Goal: Task Accomplishment & Management: Manage account settings

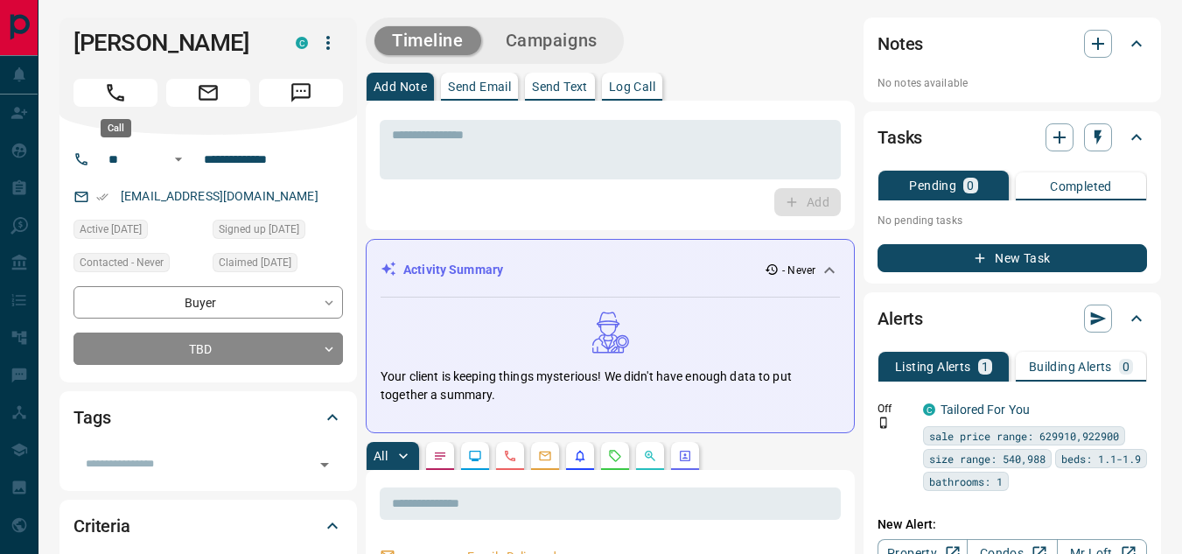
click at [95, 96] on button "Call" at bounding box center [115, 93] width 84 height 28
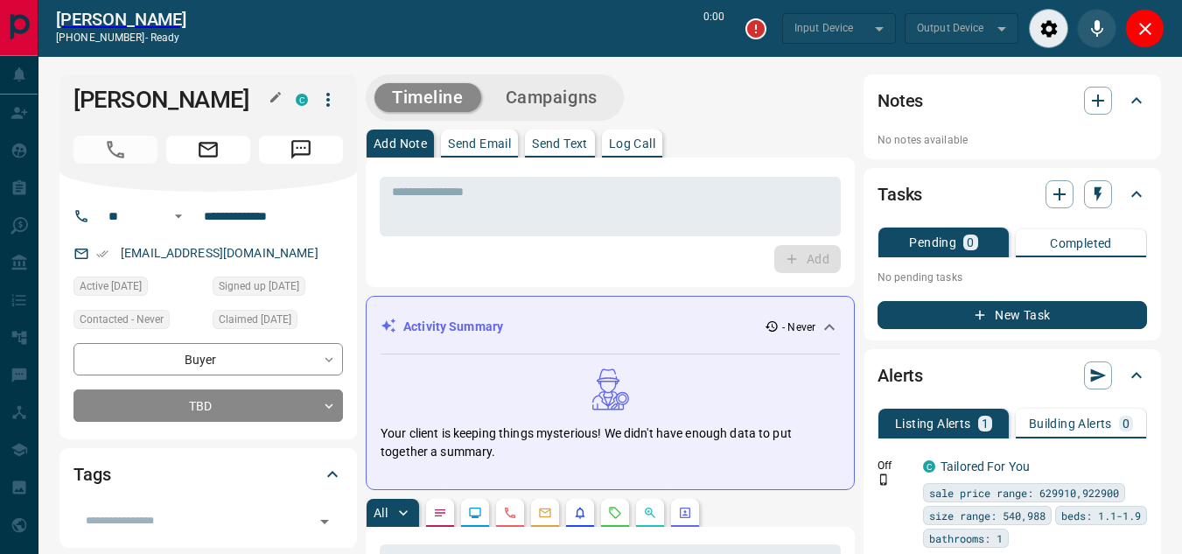
type input "*******"
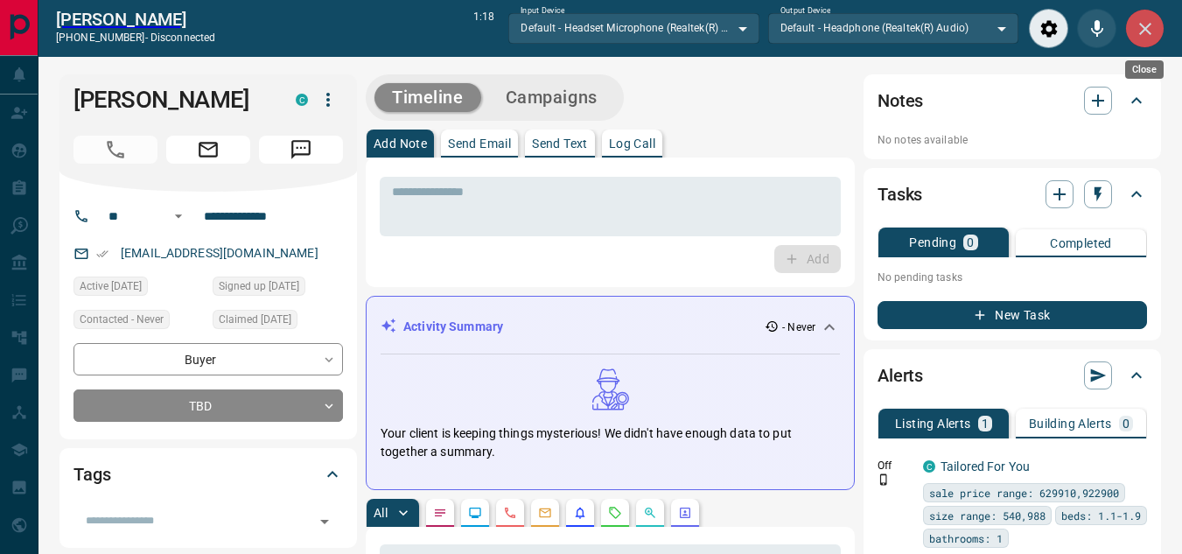
click at [1145, 31] on icon "Close" at bounding box center [1145, 28] width 21 height 21
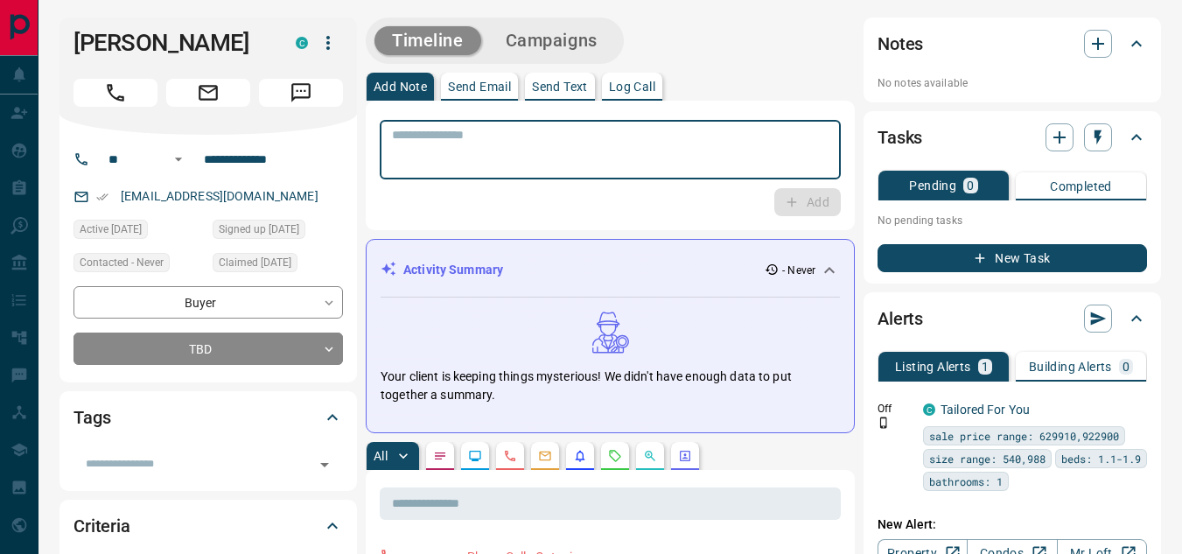
click at [583, 128] on textarea at bounding box center [610, 150] width 437 height 45
type textarea "**********"
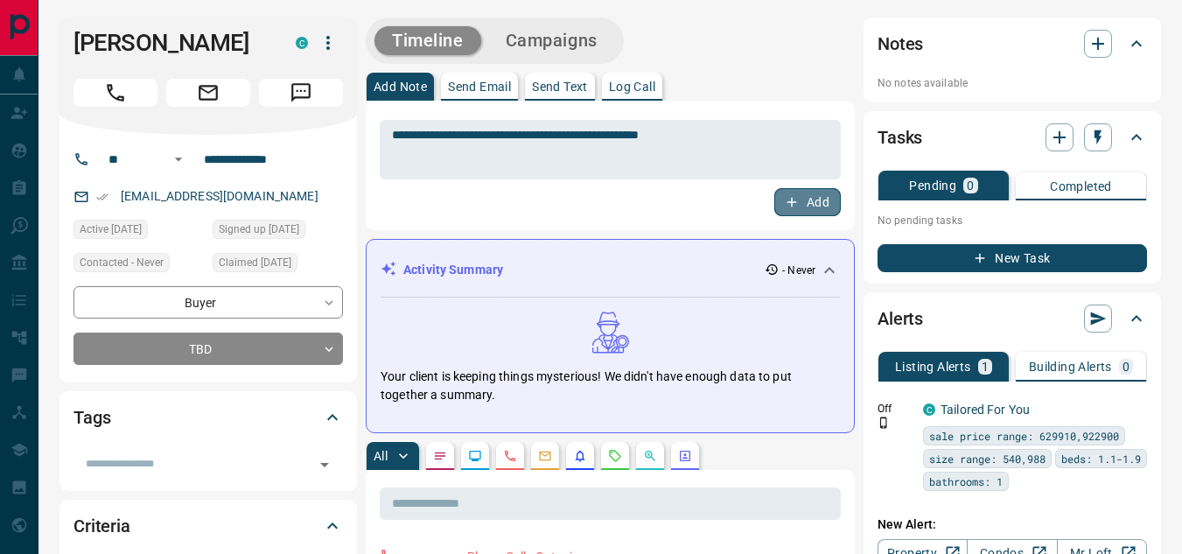
click at [794, 203] on icon "button" at bounding box center [792, 202] width 16 height 16
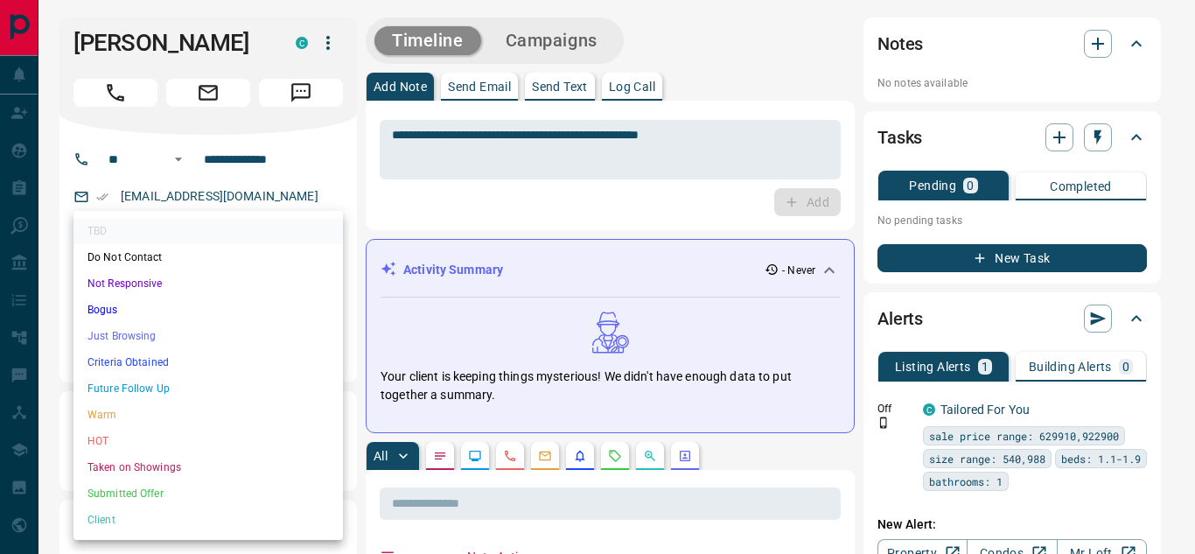
click at [66, 227] on div at bounding box center [597, 277] width 1195 height 554
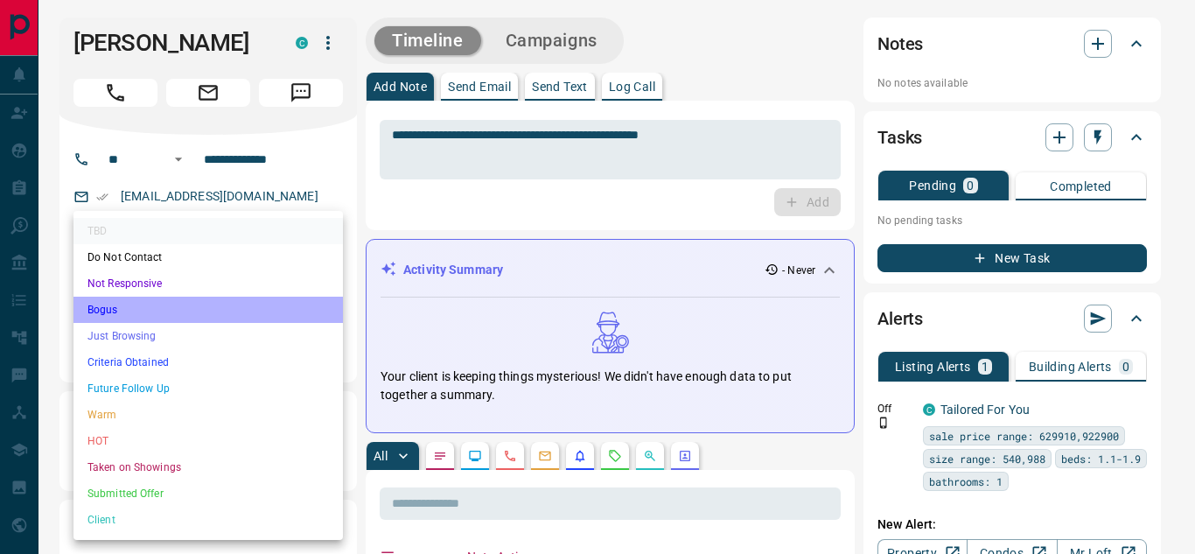
click at [164, 311] on li "Bogus" at bounding box center [207, 310] width 269 height 26
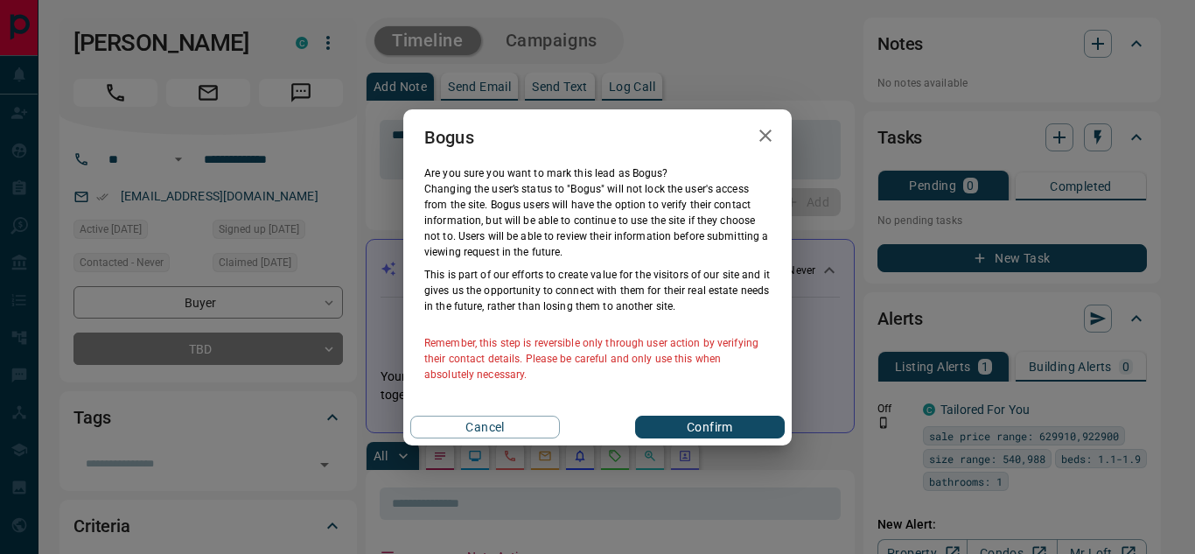
drag, startPoint x: 760, startPoint y: 134, endPoint x: 703, endPoint y: 139, distance: 57.1
click at [761, 135] on icon "button" at bounding box center [765, 135] width 21 height 21
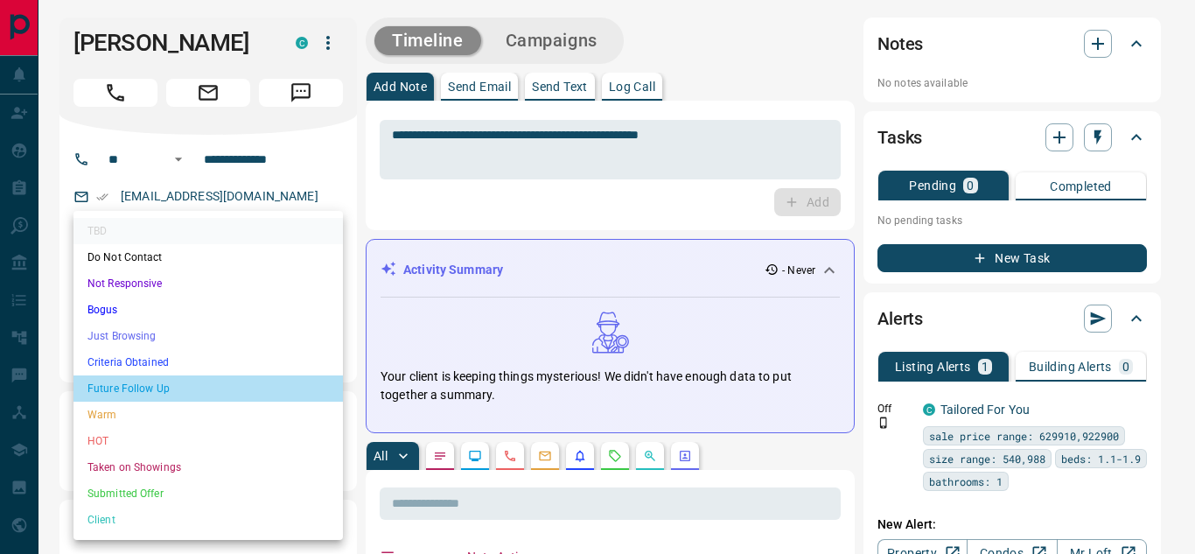
click at [171, 391] on li "Future Follow Up" at bounding box center [207, 388] width 269 height 26
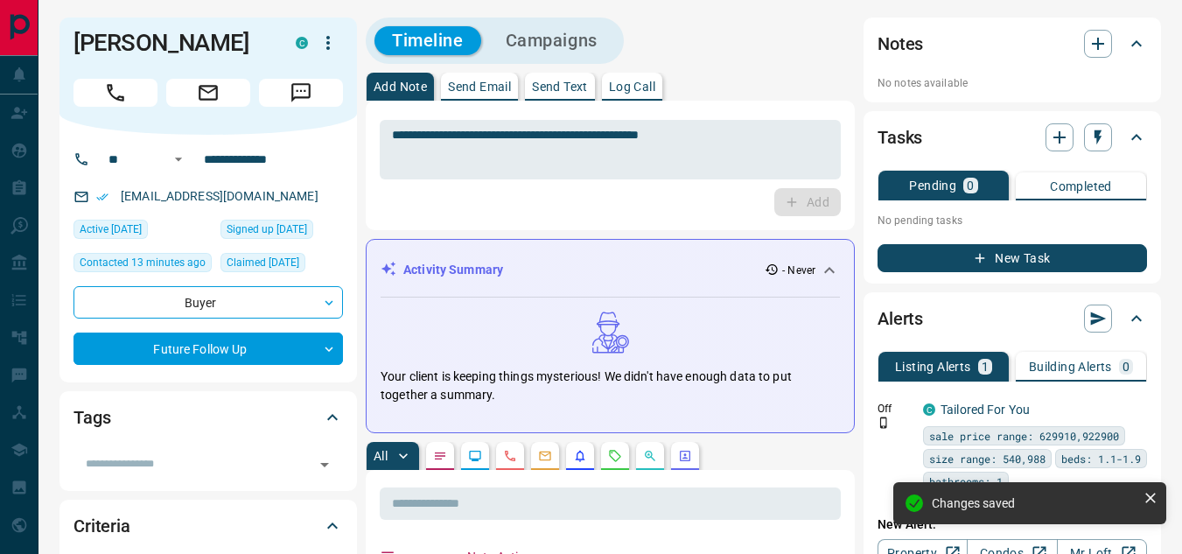
type input "*"
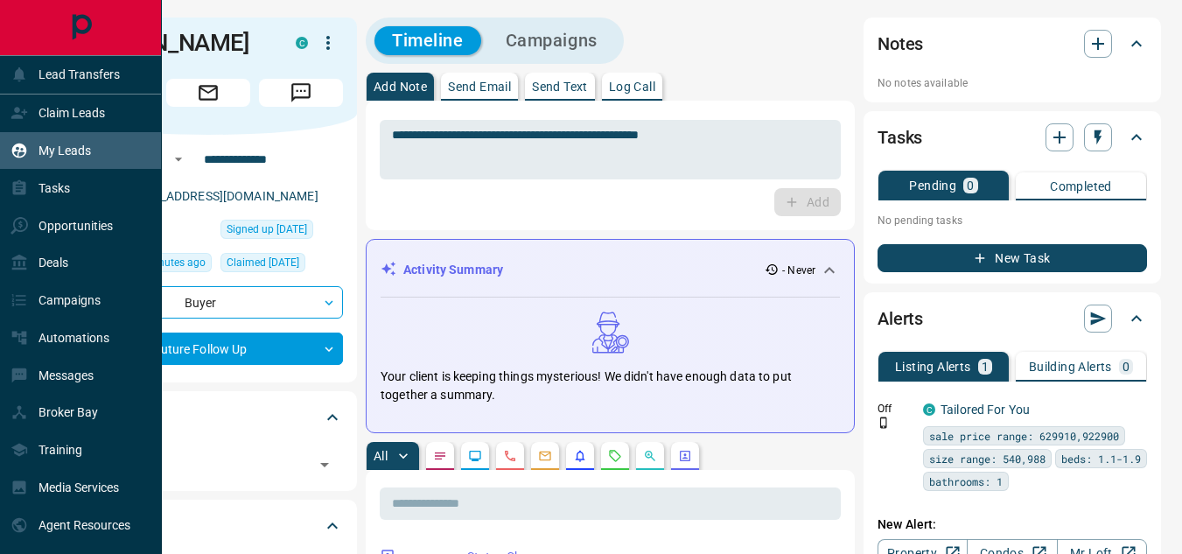
click at [86, 159] on div "My Leads" at bounding box center [50, 150] width 80 height 29
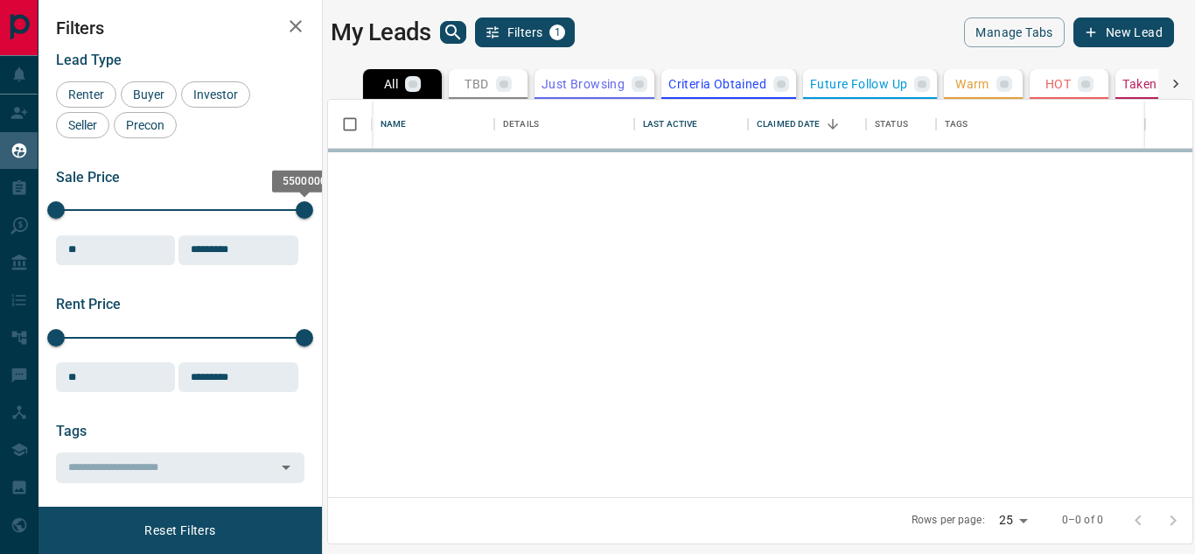
scroll to position [384, 851]
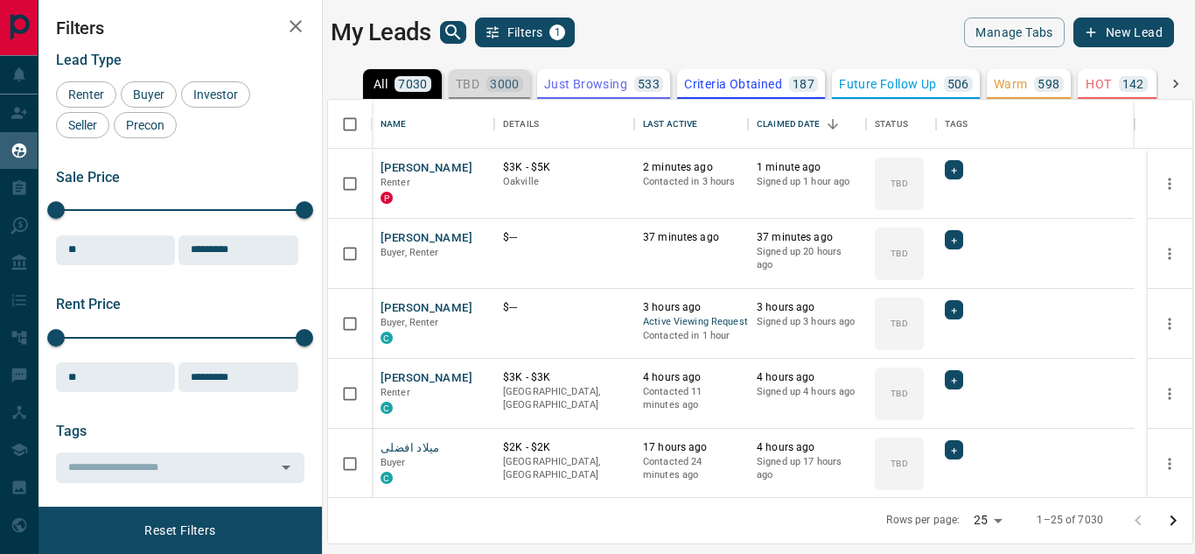
click at [468, 82] on p "TBD" at bounding box center [468, 84] width 24 height 12
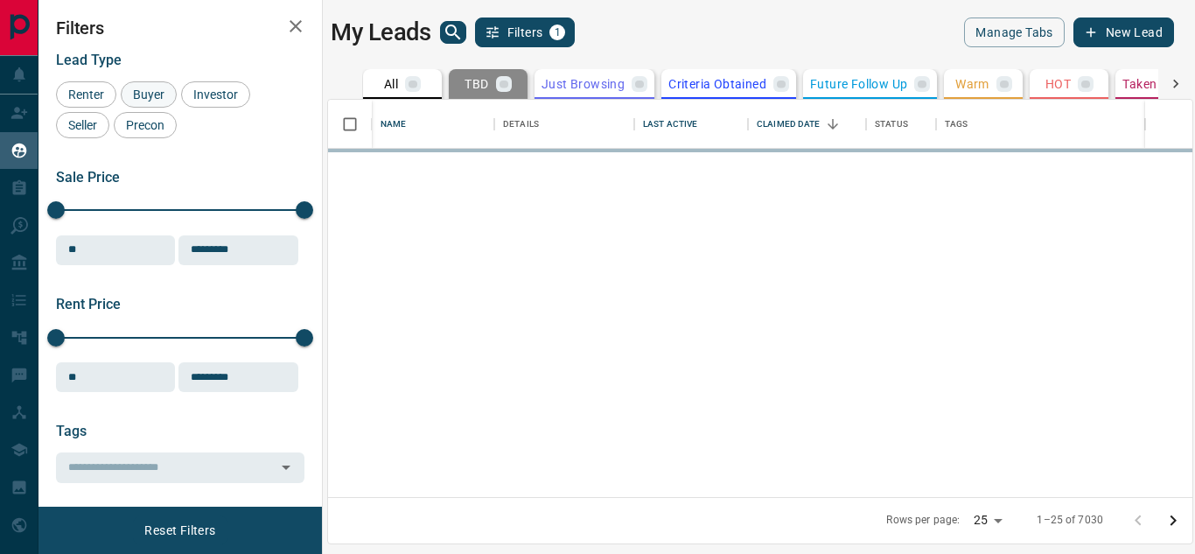
click at [157, 87] on span "Buyer" at bounding box center [149, 94] width 44 height 14
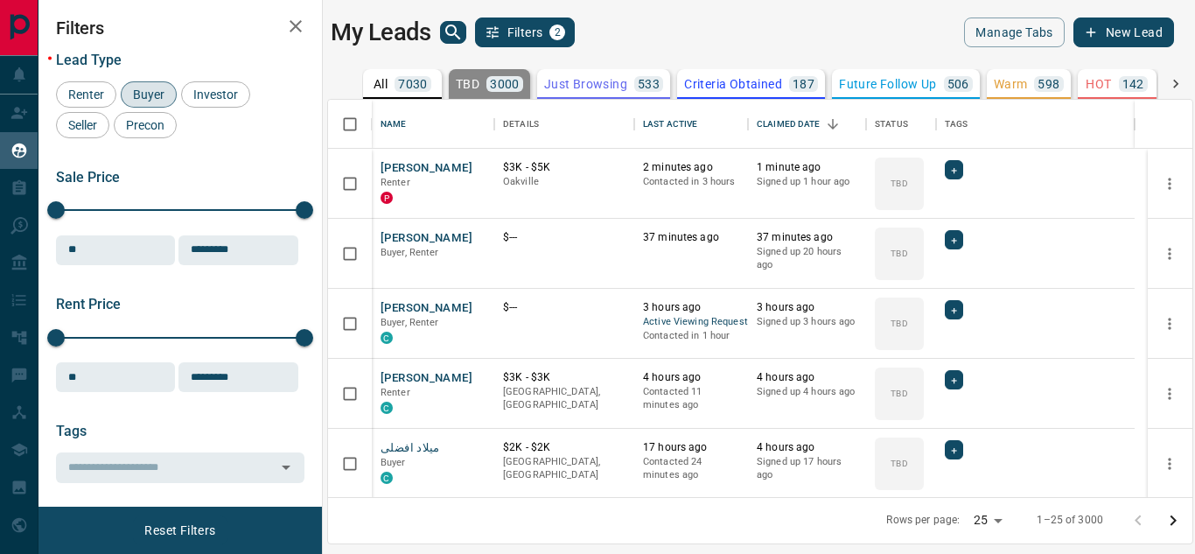
click at [85, 128] on span "Seller" at bounding box center [82, 125] width 41 height 14
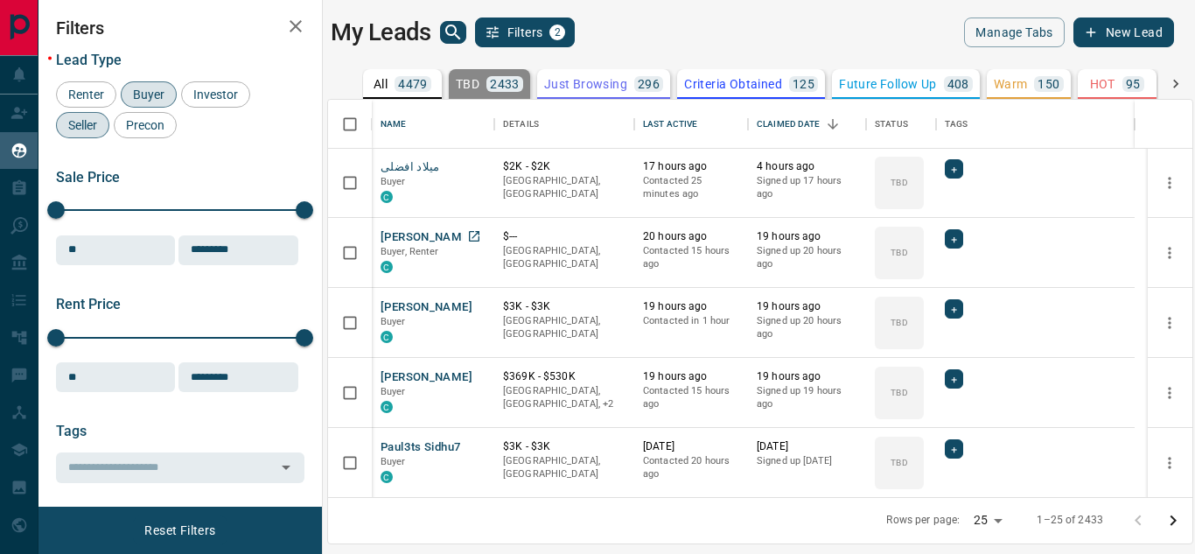
scroll to position [0, 0]
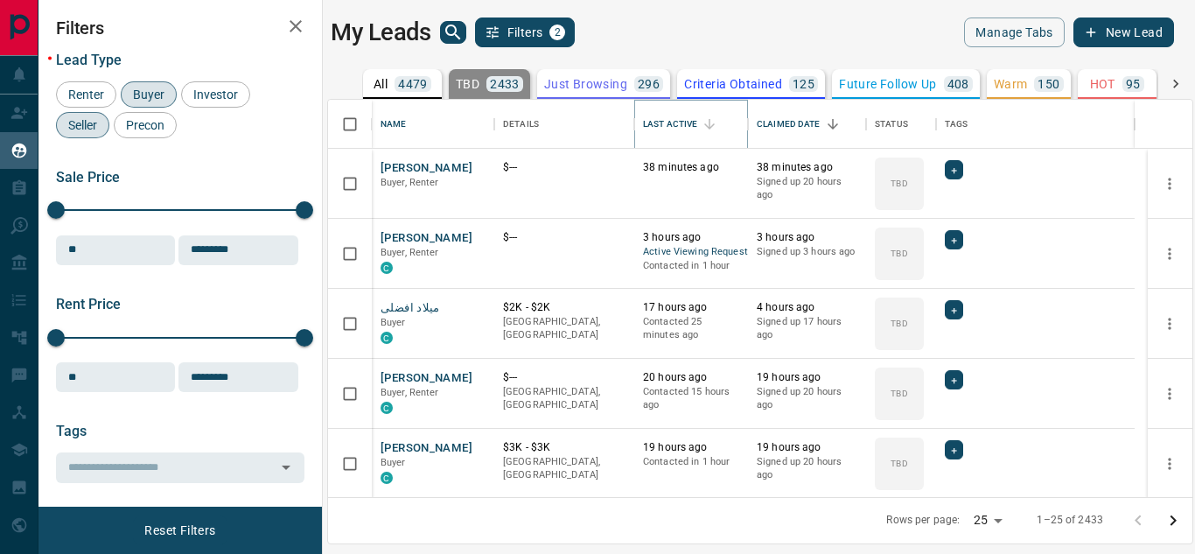
click at [708, 121] on icon "Sort" at bounding box center [710, 124] width 16 height 16
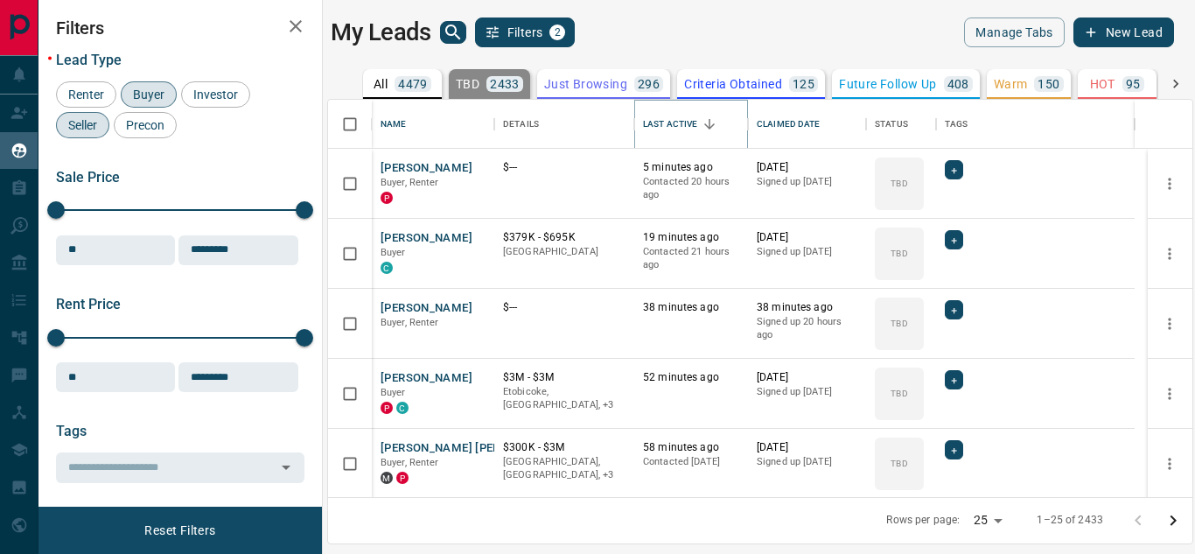
click at [708, 122] on icon "Sort" at bounding box center [710, 124] width 16 height 16
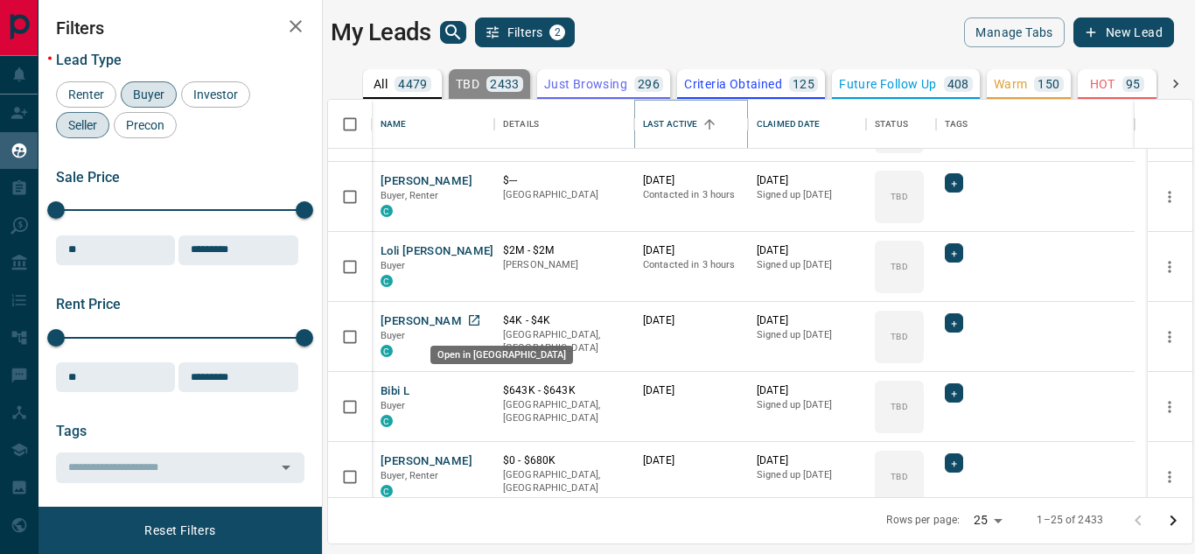
scroll to position [614, 0]
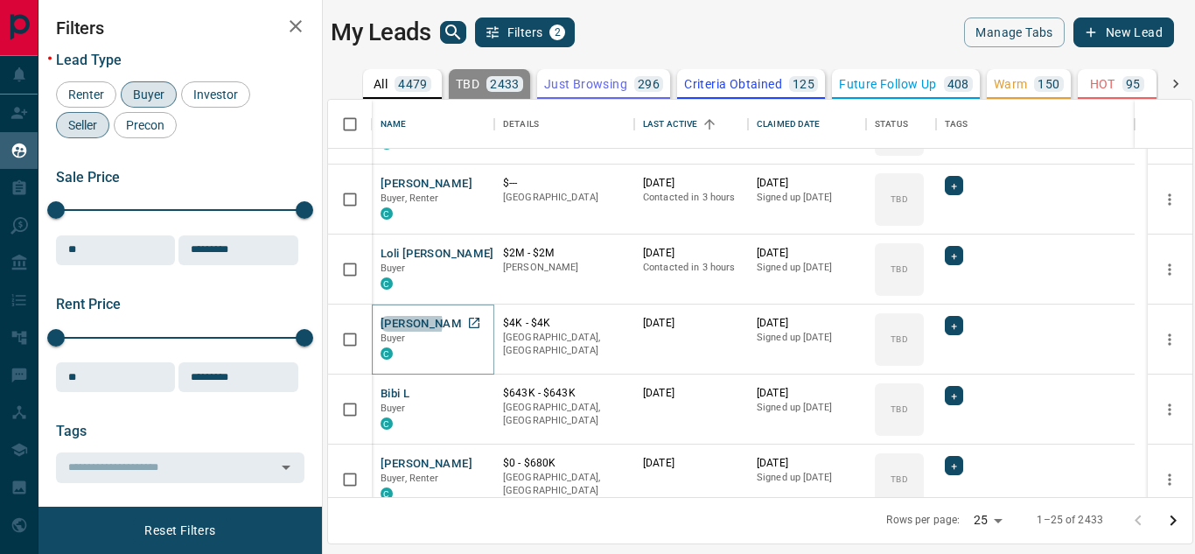
click at [410, 323] on button "[PERSON_NAME]" at bounding box center [427, 324] width 92 height 17
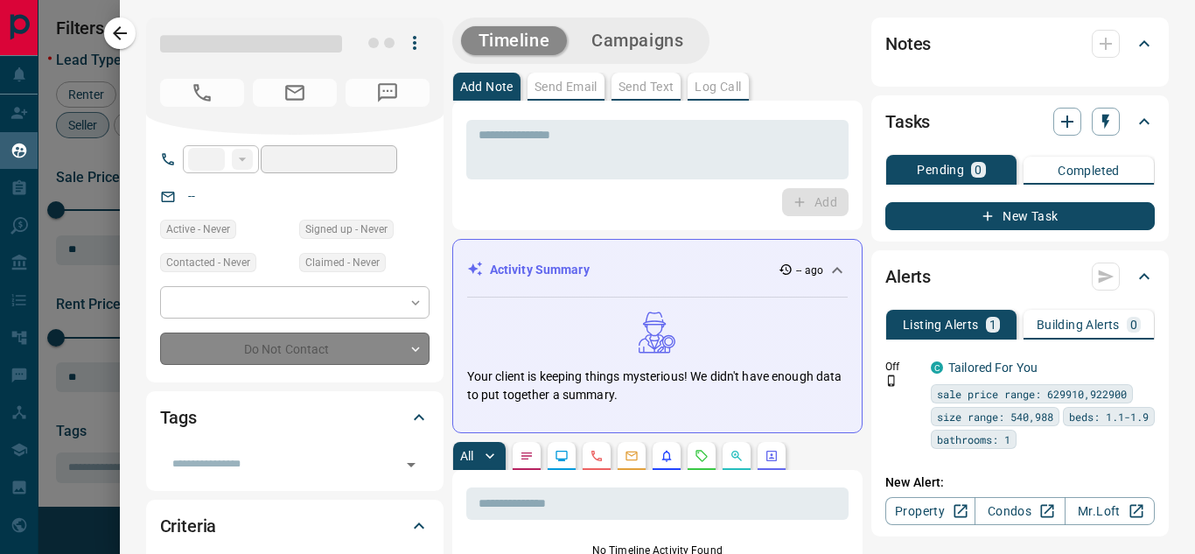
type input "**"
type input "**********"
type input "**"
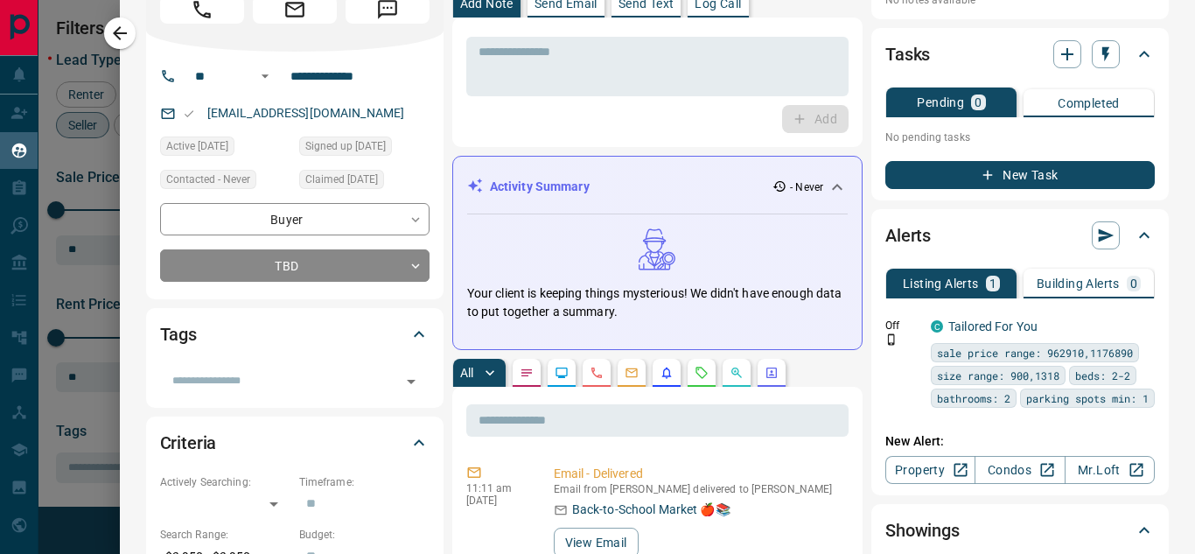
scroll to position [0, 0]
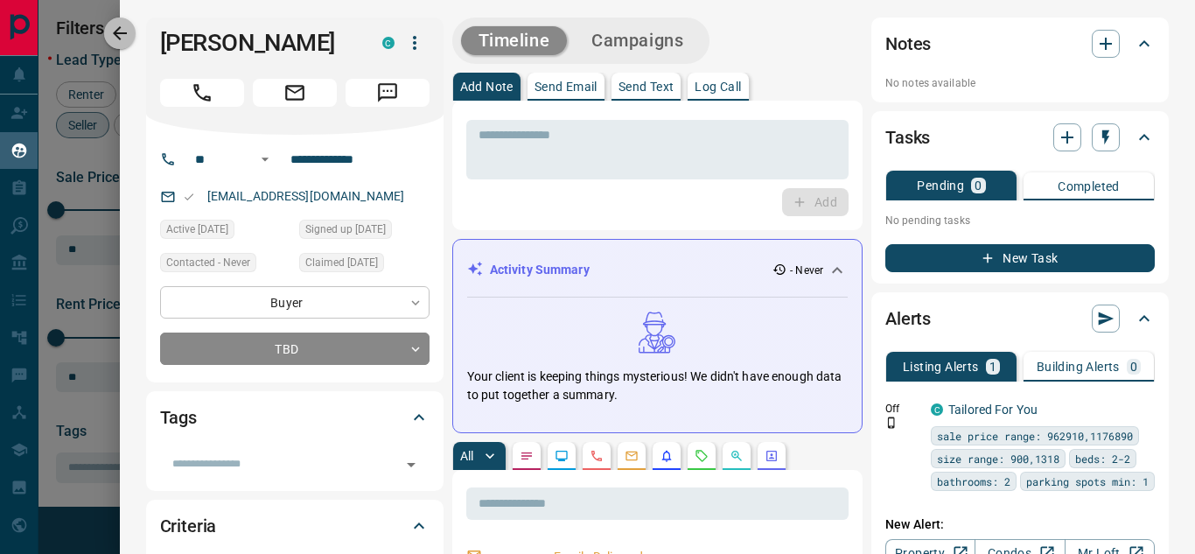
drag, startPoint x: 130, startPoint y: 31, endPoint x: 284, endPoint y: 302, distance: 311.9
click at [129, 31] on button "button" at bounding box center [119, 32] width 31 height 31
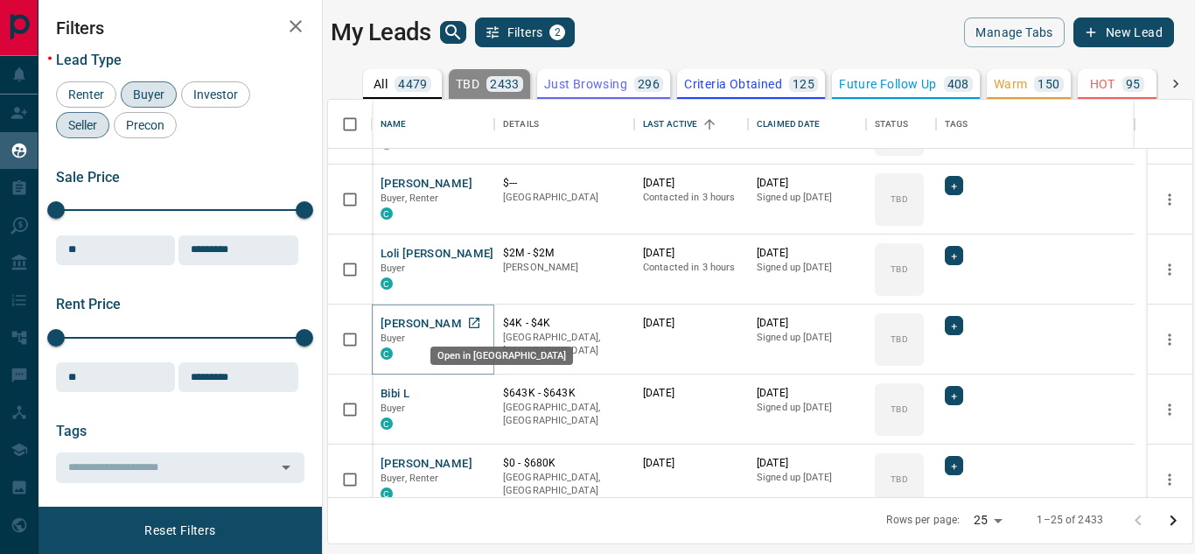
click at [473, 324] on icon "Open in New Tab" at bounding box center [474, 323] width 10 height 10
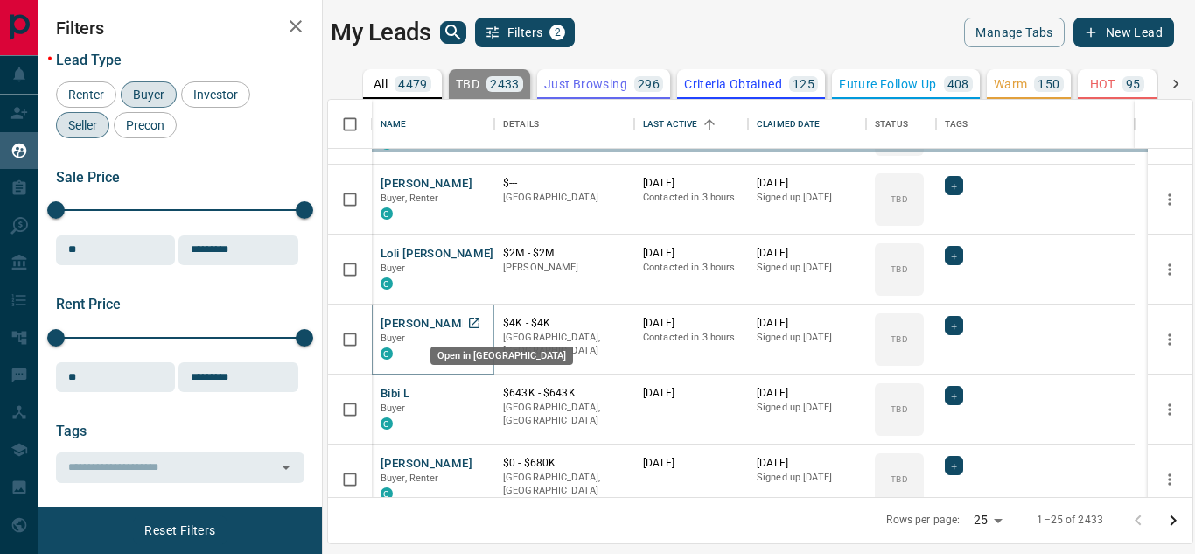
click at [473, 325] on icon "Open in New Tab" at bounding box center [474, 323] width 14 height 14
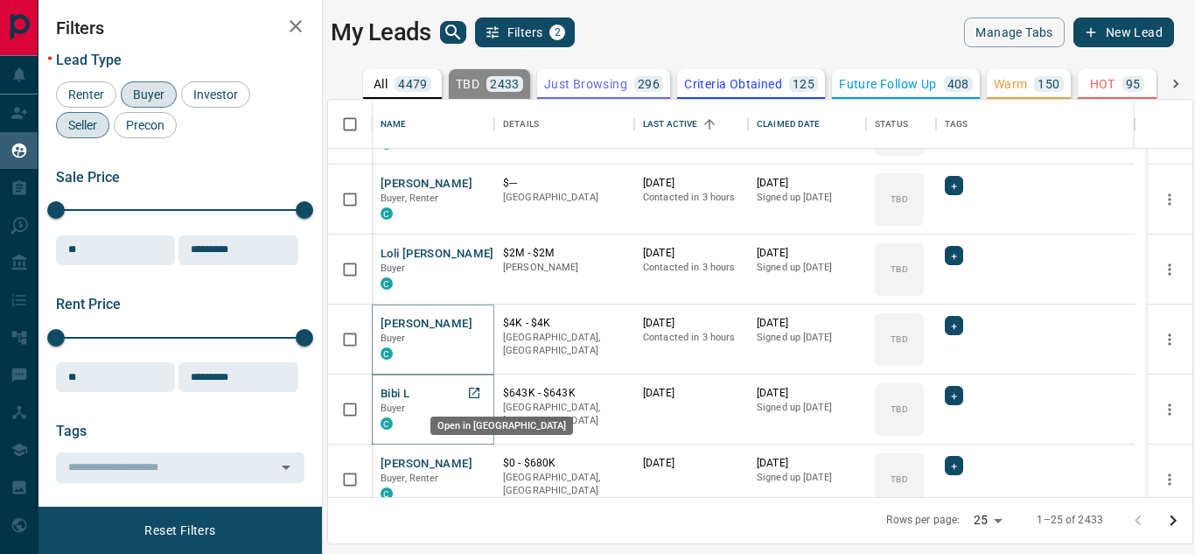
click at [472, 397] on icon "Open in New Tab" at bounding box center [474, 393] width 10 height 10
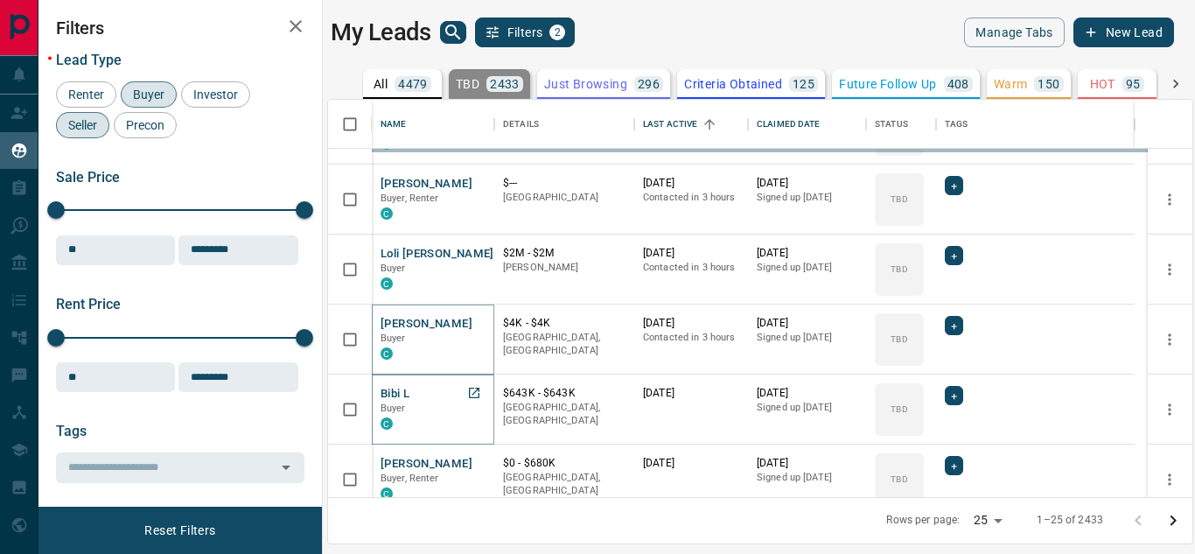
click at [409, 393] on button "Bibi L" at bounding box center [395, 394] width 29 height 17
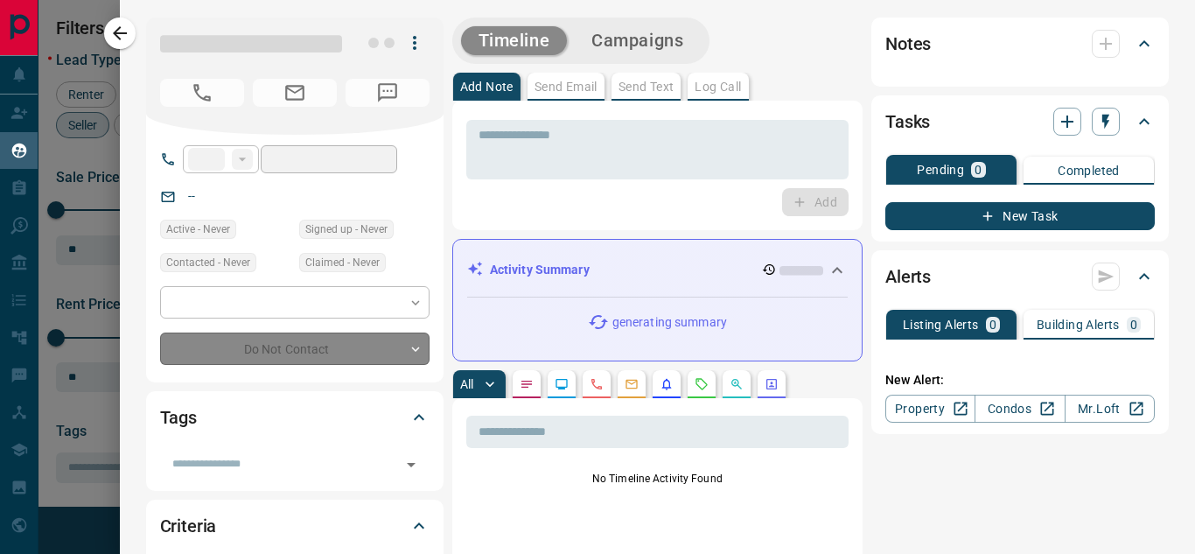
type input "**"
type input "**********"
type input "**"
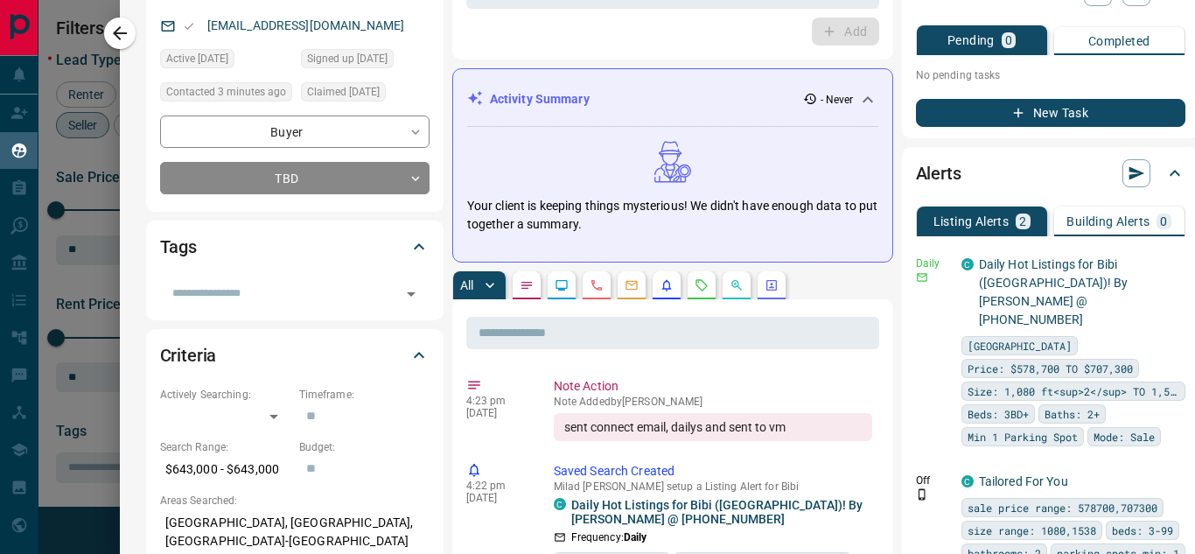
scroll to position [170, 0]
click at [1171, 261] on icon "button" at bounding box center [1173, 263] width 16 height 16
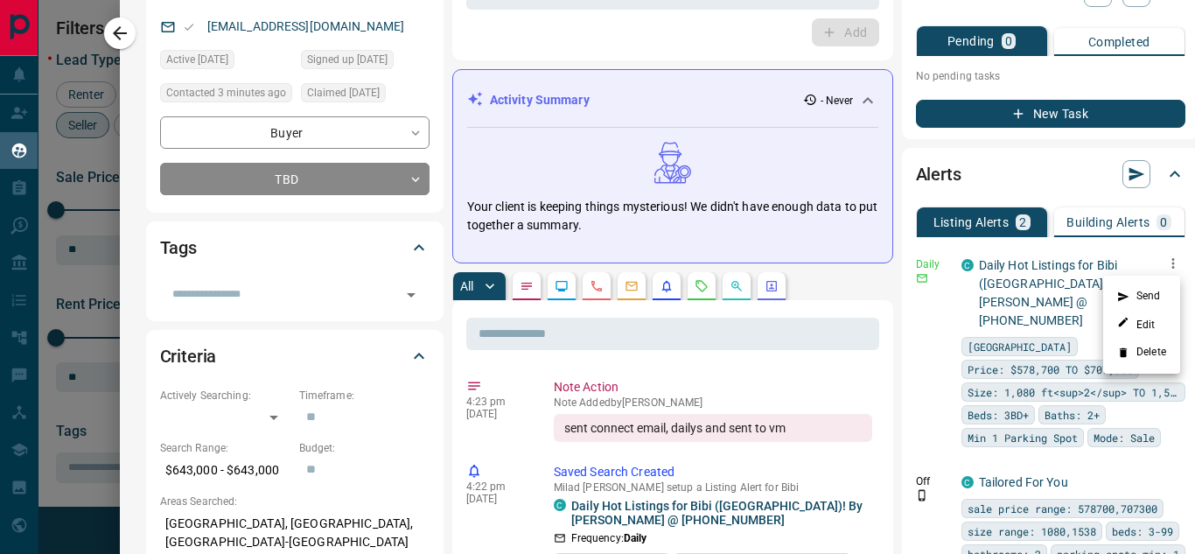
click at [1135, 290] on li "Send" at bounding box center [1141, 297] width 77 height 28
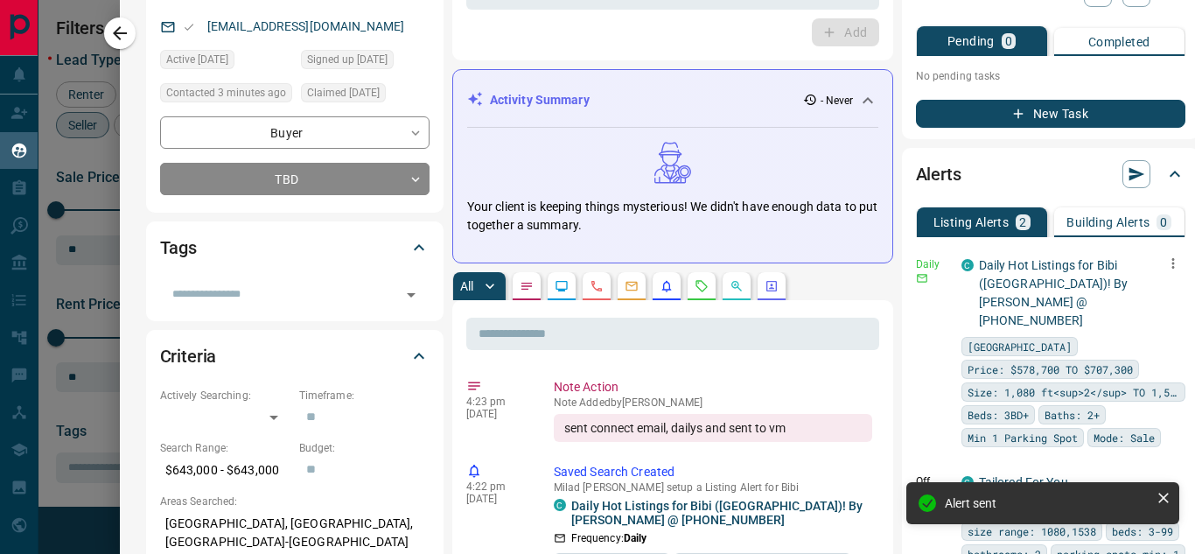
click at [118, 24] on icon "button" at bounding box center [119, 33] width 21 height 21
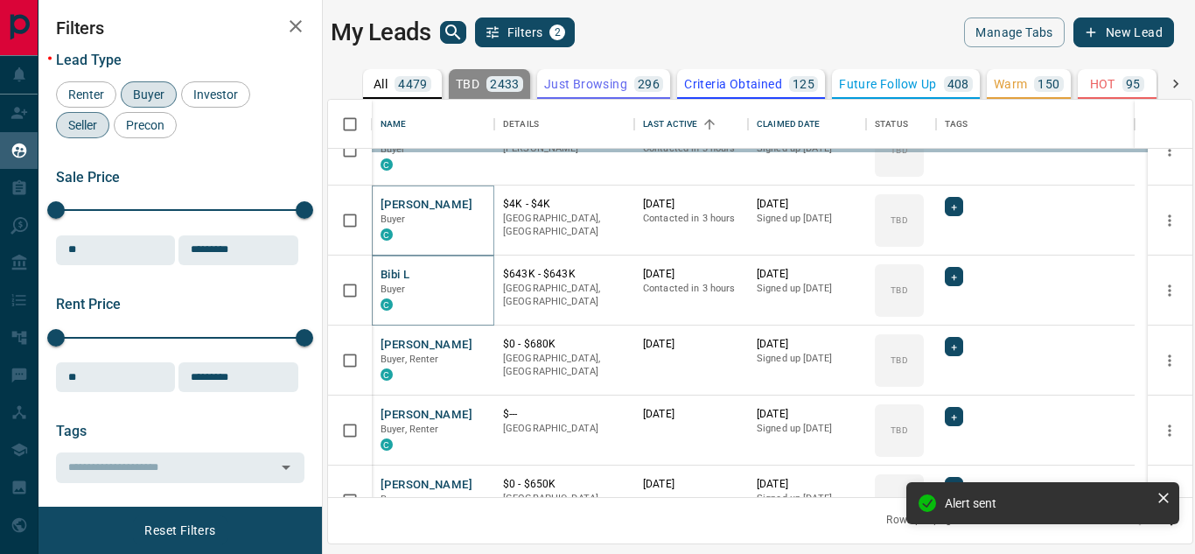
scroll to position [735, 0]
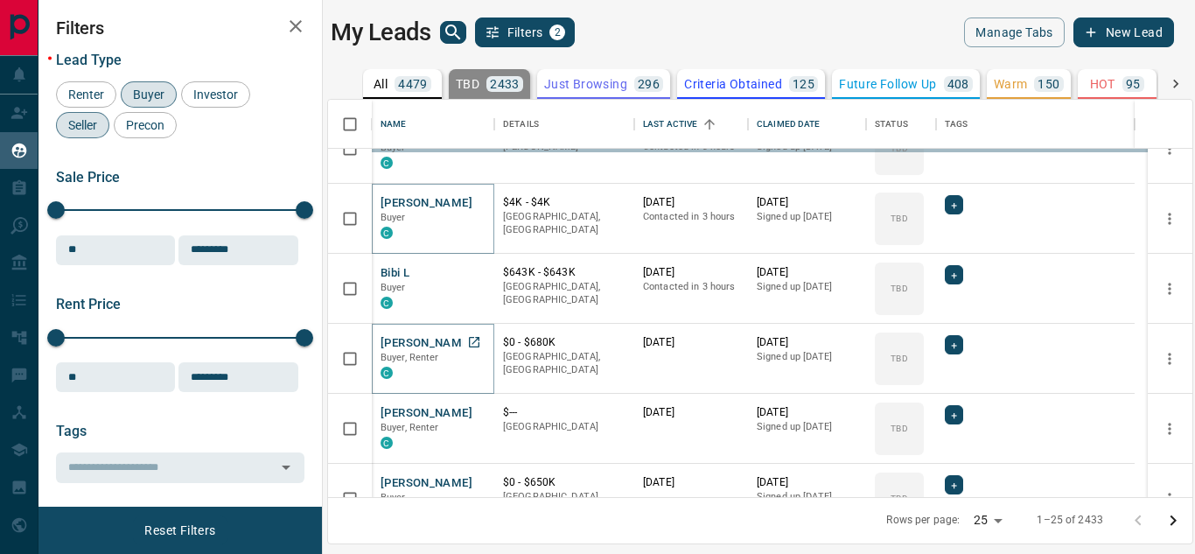
click at [418, 344] on button "[PERSON_NAME]" at bounding box center [427, 343] width 92 height 17
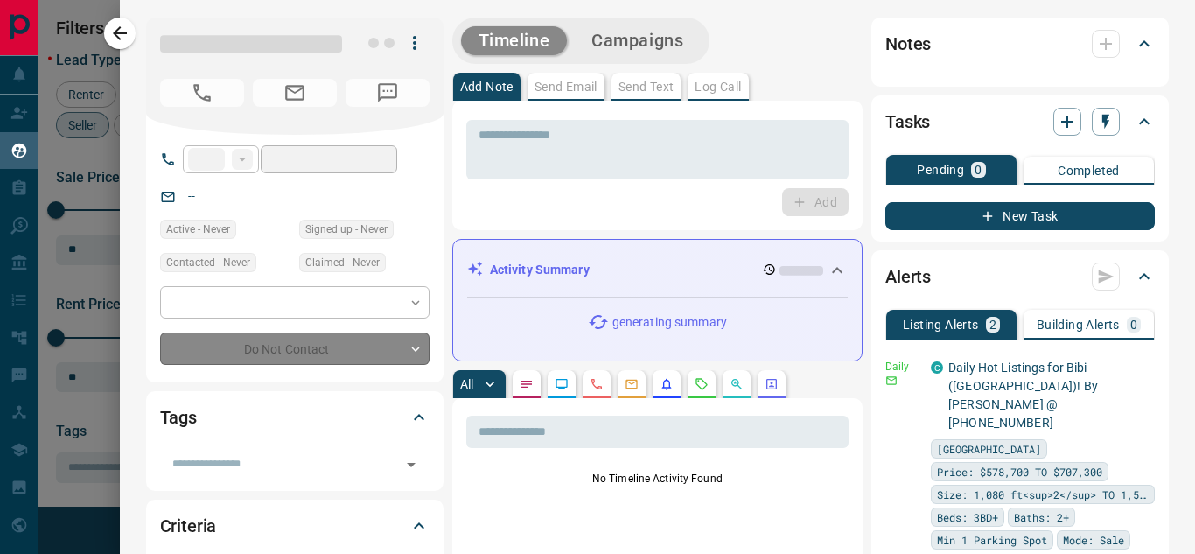
type input "**"
type input "**********"
type input "**"
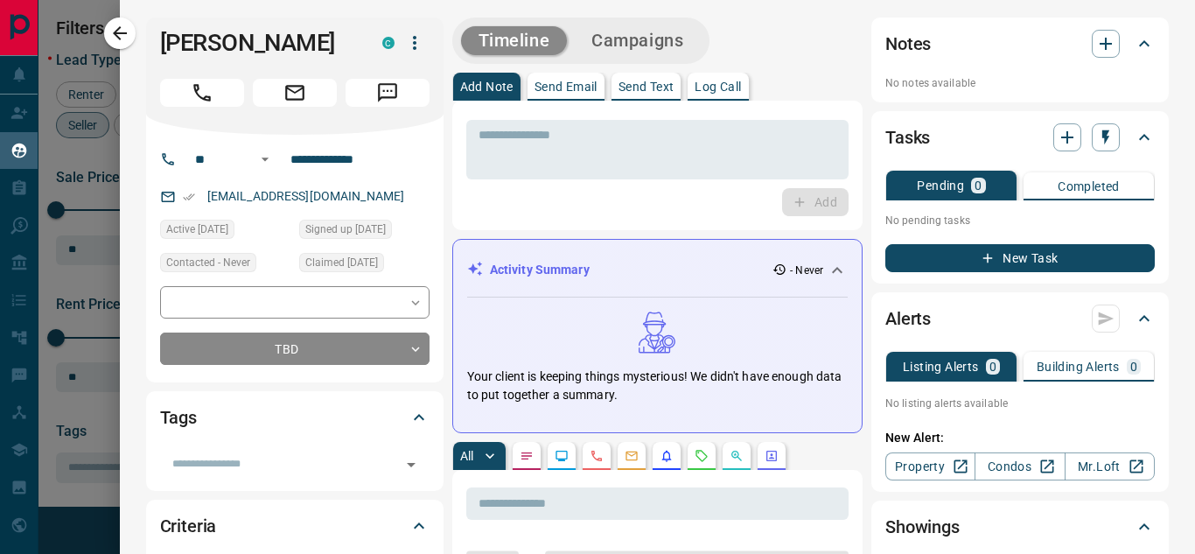
click at [121, 24] on icon "button" at bounding box center [119, 33] width 21 height 21
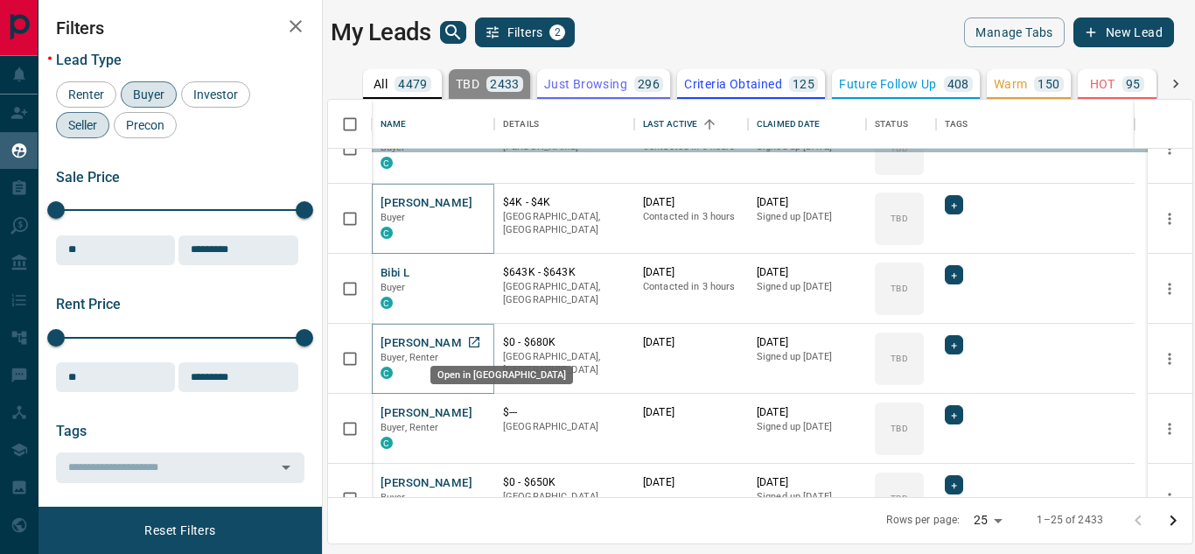
click at [474, 340] on icon "Open in New Tab" at bounding box center [474, 342] width 14 height 14
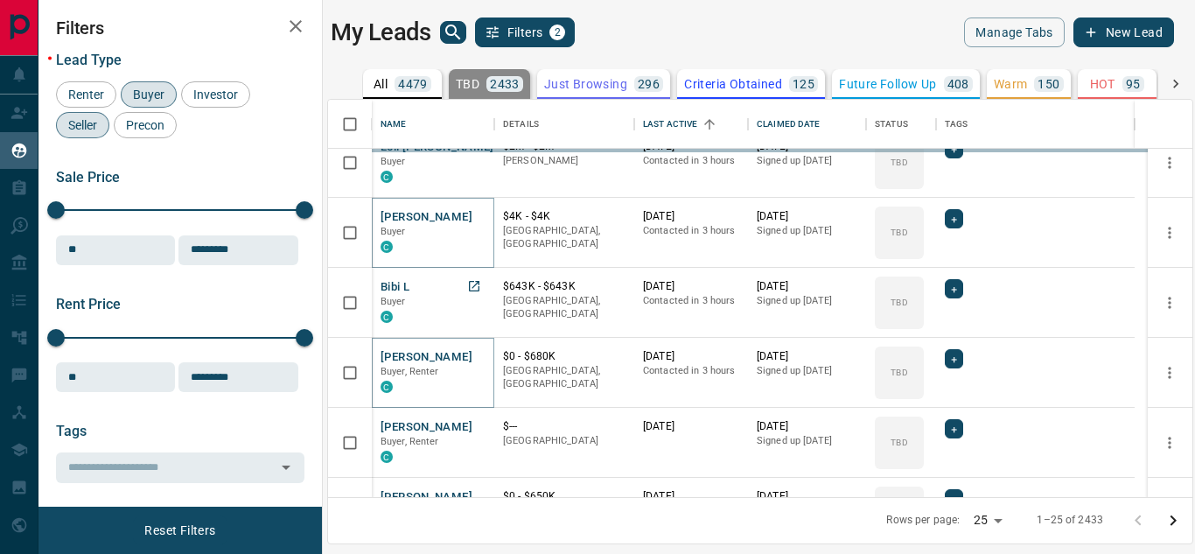
scroll to position [723, 0]
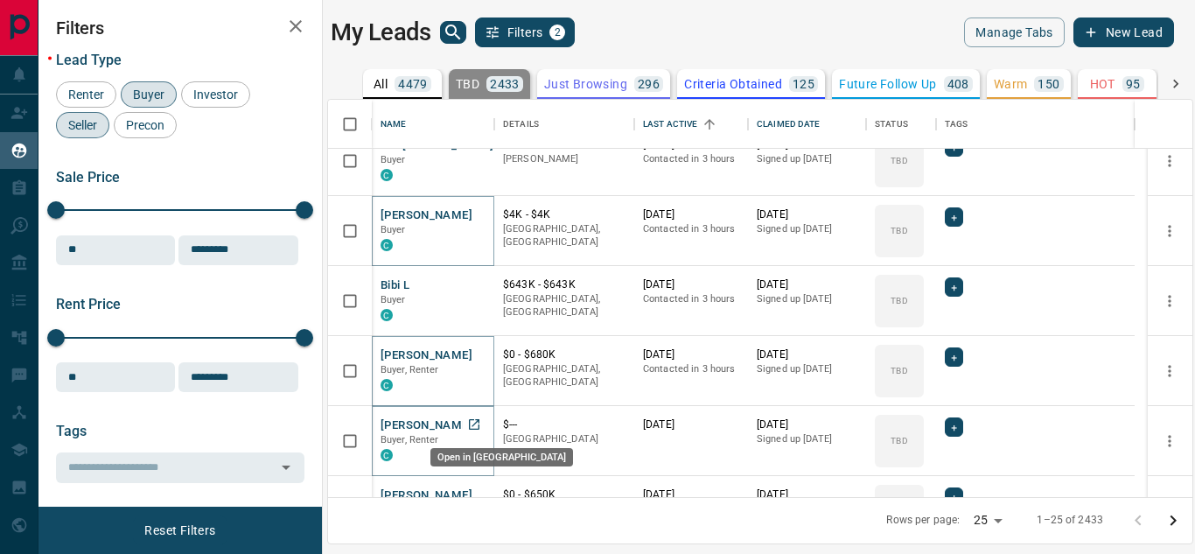
click at [479, 420] on icon "Open in New Tab" at bounding box center [474, 424] width 10 height 10
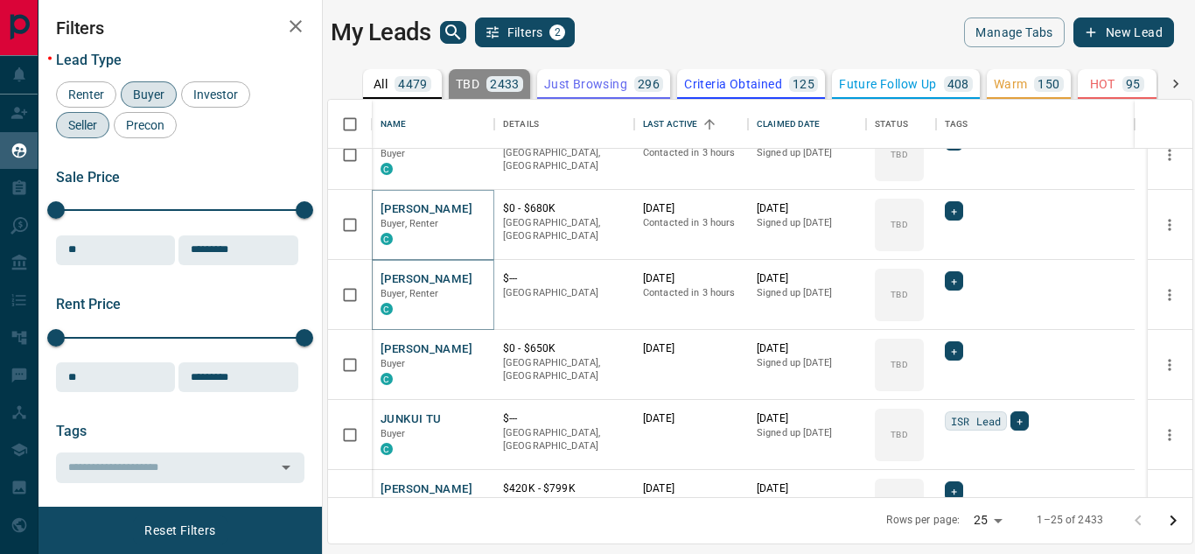
scroll to position [877, 0]
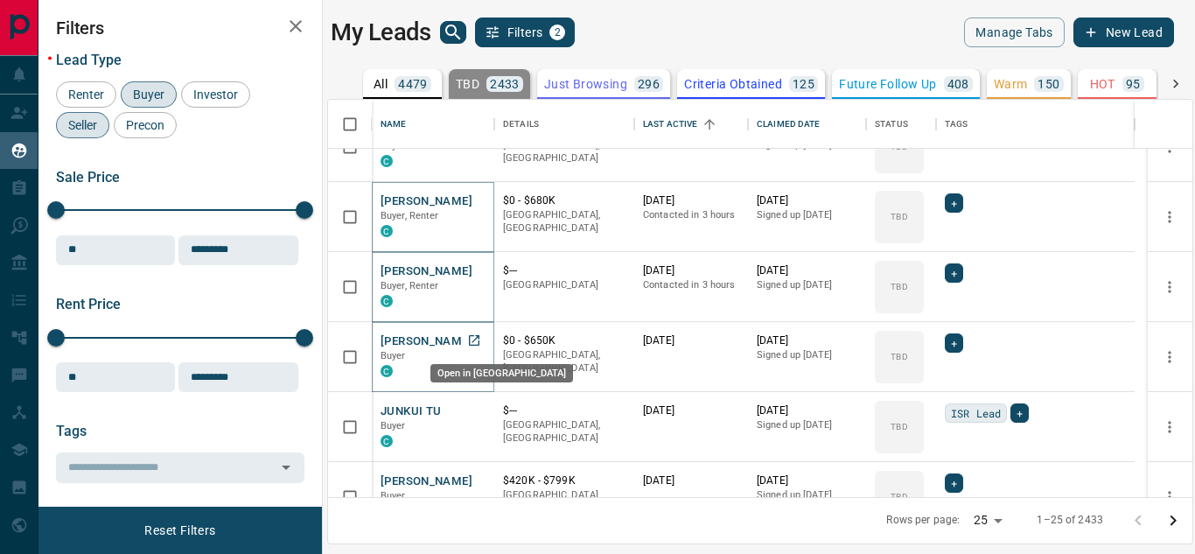
click at [474, 339] on icon "Open in New Tab" at bounding box center [474, 340] width 14 height 14
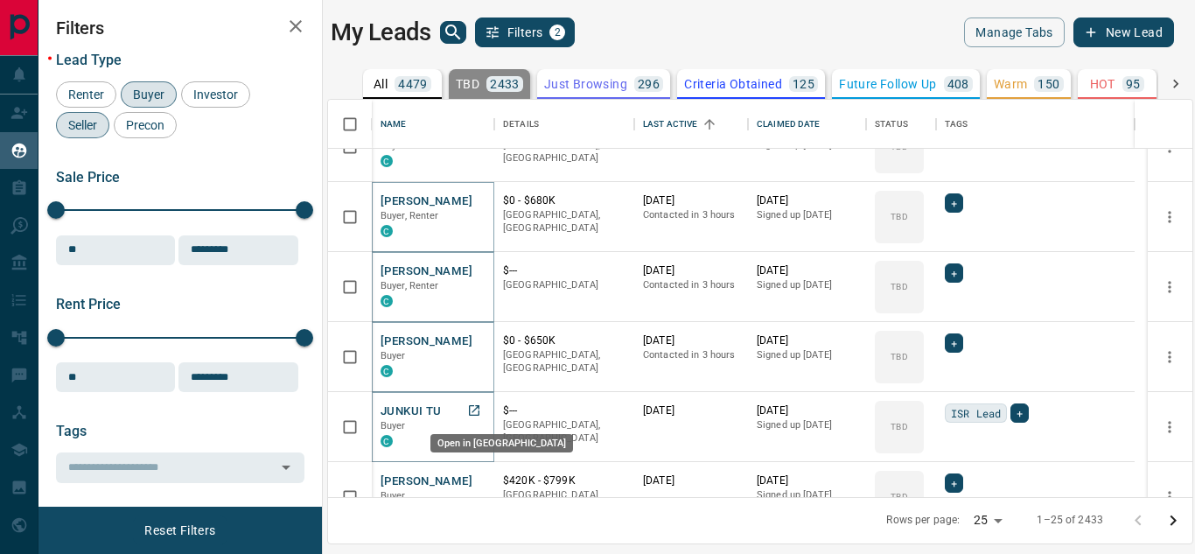
click at [471, 409] on icon "Open in New Tab" at bounding box center [474, 410] width 14 height 14
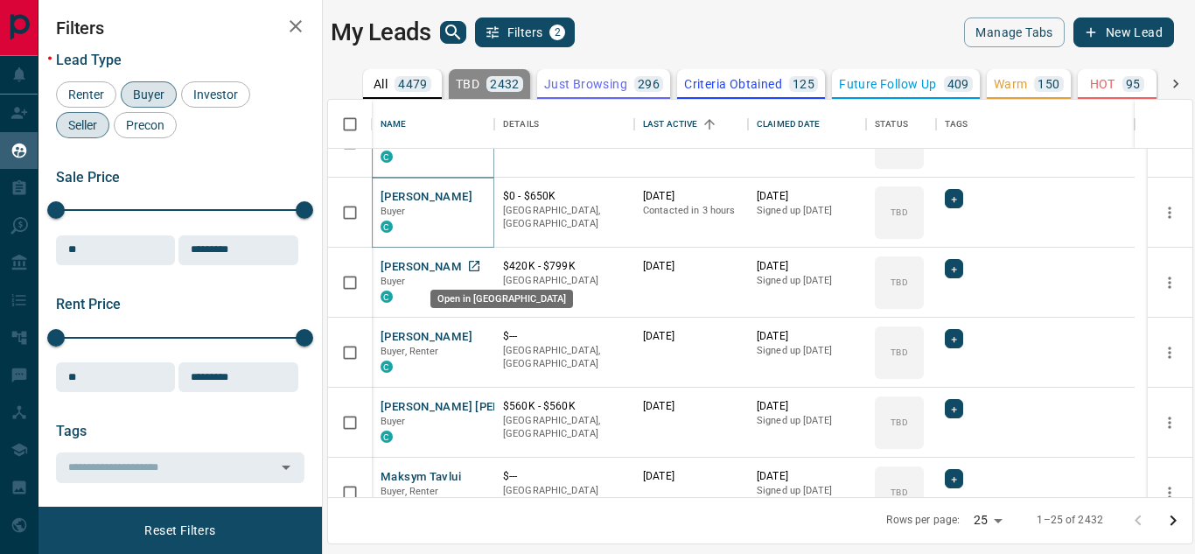
scroll to position [1010, 0]
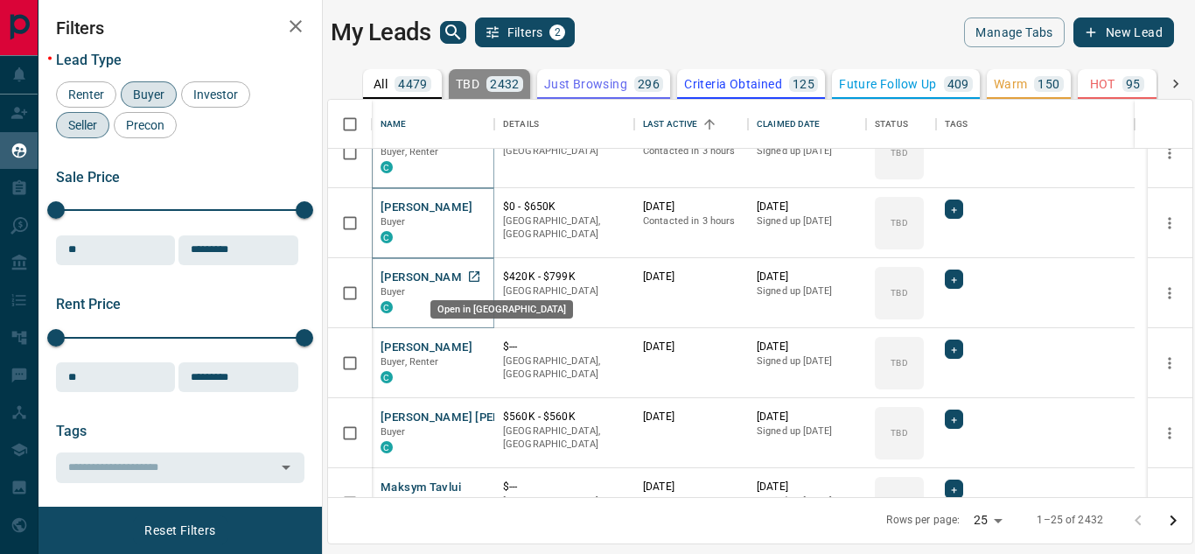
click at [470, 278] on icon "Open in New Tab" at bounding box center [474, 276] width 10 height 10
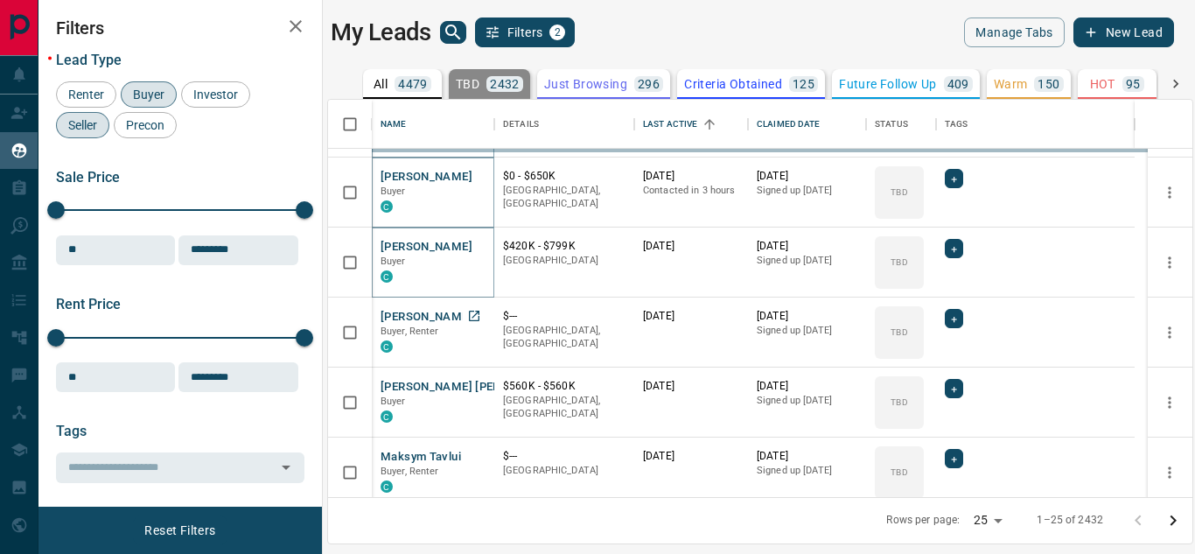
scroll to position [1038, 0]
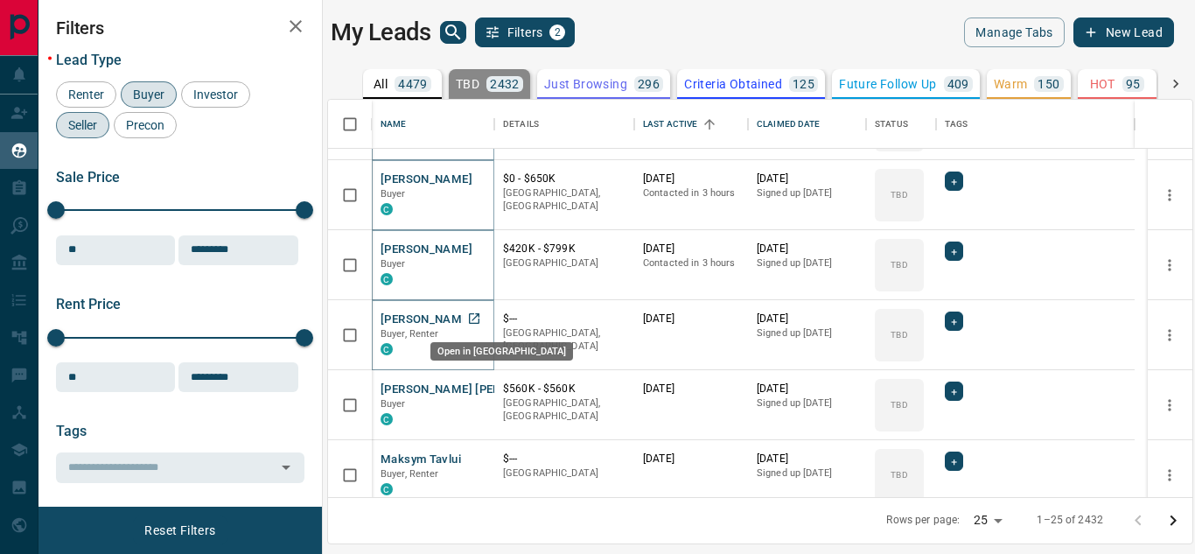
click at [474, 315] on icon "Open in New Tab" at bounding box center [474, 318] width 14 height 14
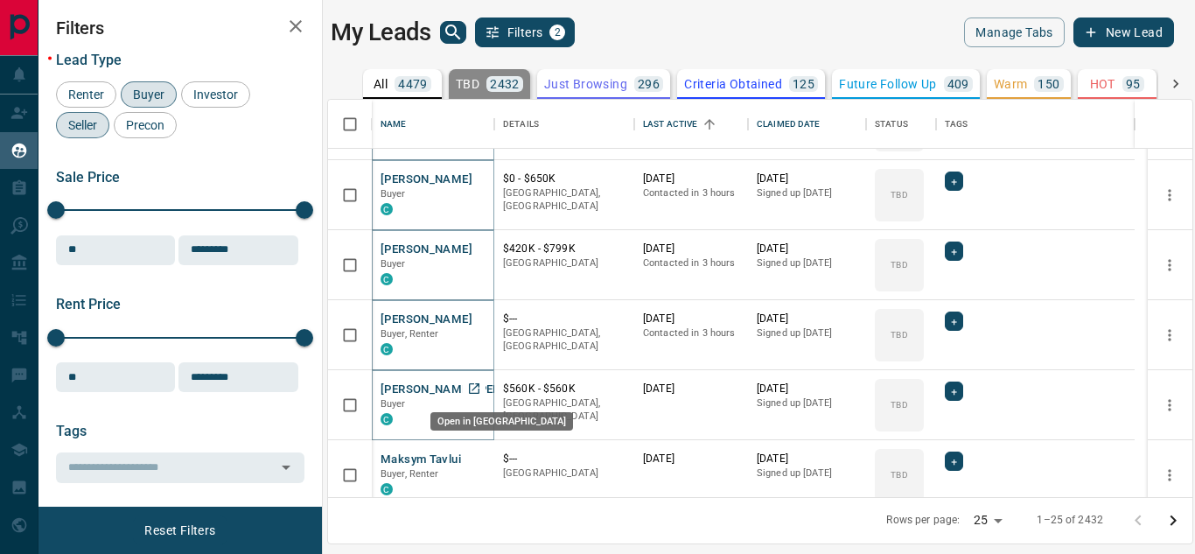
click at [476, 388] on icon "Open in New Tab" at bounding box center [474, 388] width 14 height 14
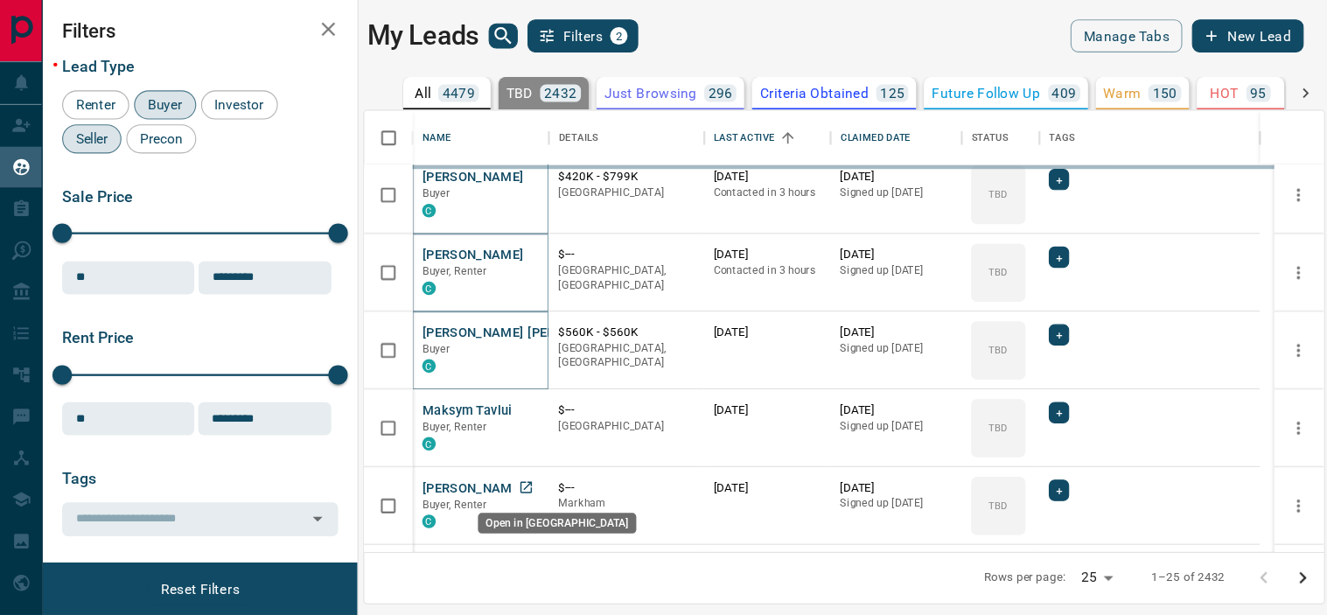
scroll to position [1129, 0]
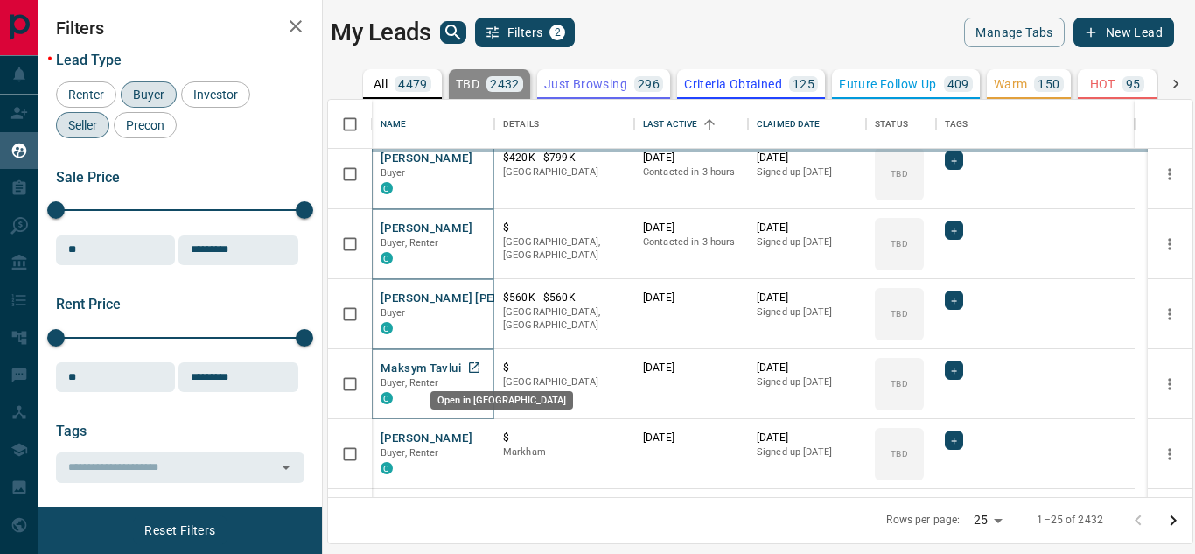
click at [476, 362] on icon "Open in New Tab" at bounding box center [474, 367] width 10 height 10
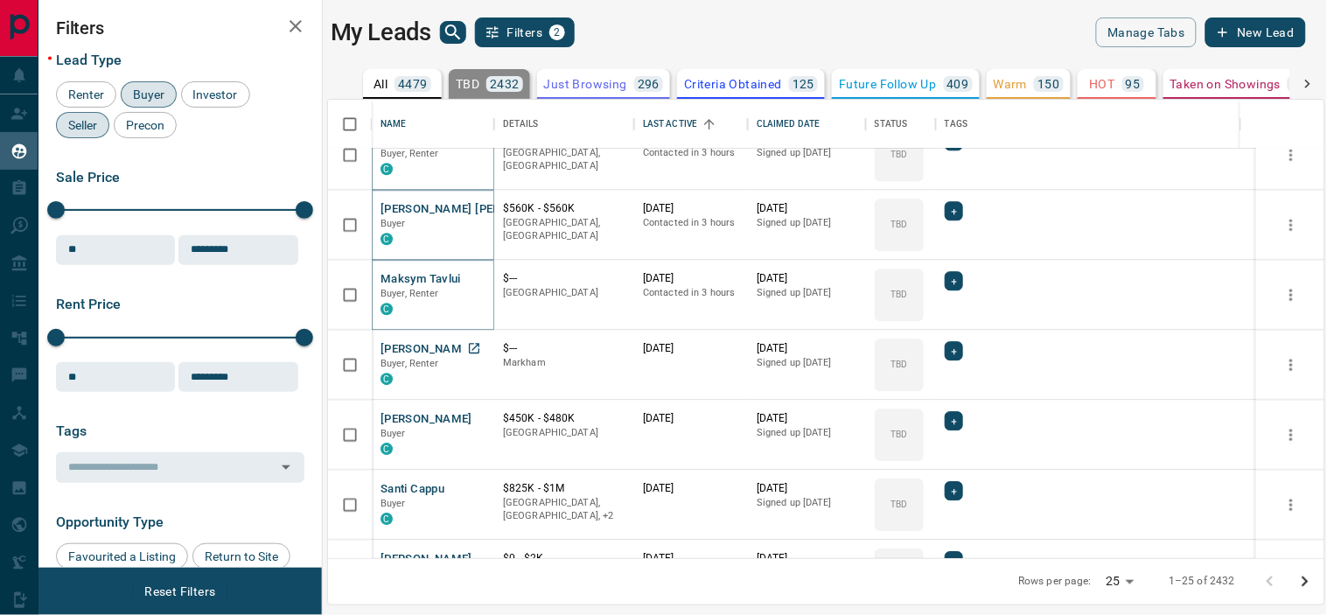
scroll to position [1220, 0]
